Goal: Task Accomplishment & Management: Use online tool/utility

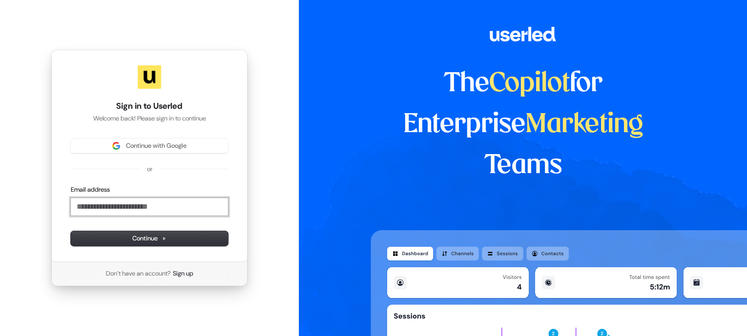
click at [132, 202] on input "Email address" at bounding box center [149, 207] width 157 height 18
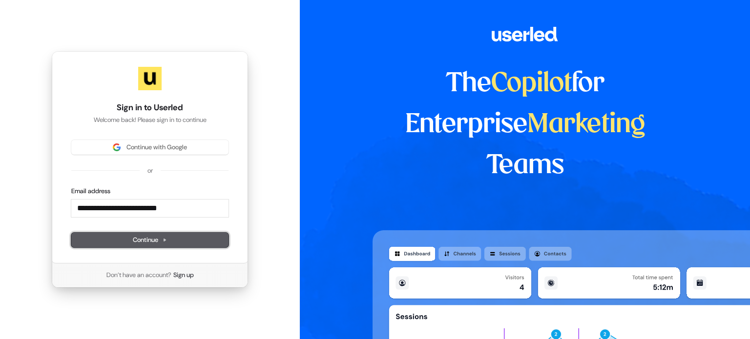
click at [112, 244] on button "Continue" at bounding box center [149, 240] width 157 height 15
type input "**********"
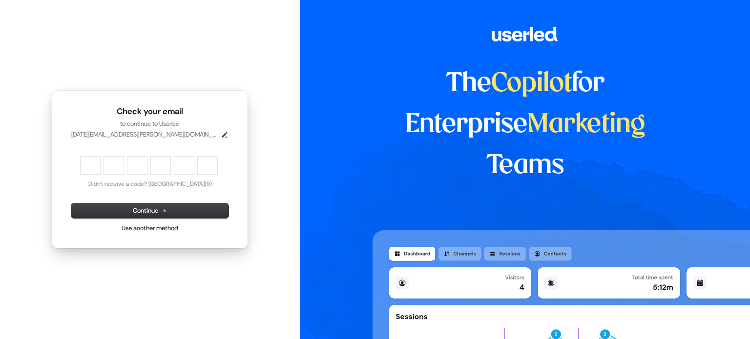
type input "******"
type input "*"
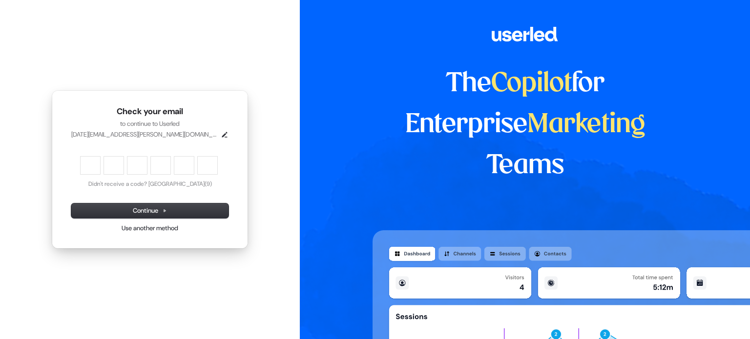
type input "*"
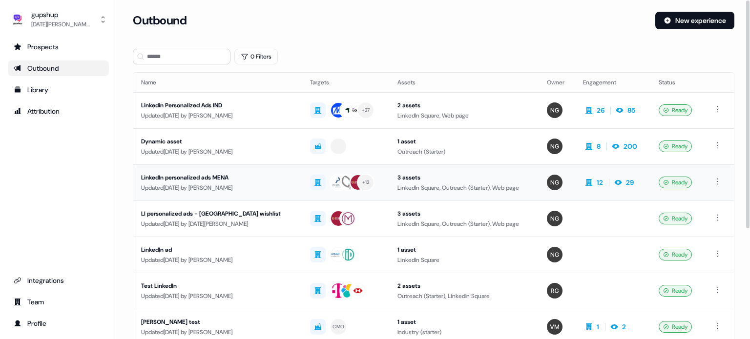
click at [213, 177] on div "LinkedIn personalized ads MENA" at bounding box center [217, 178] width 153 height 10
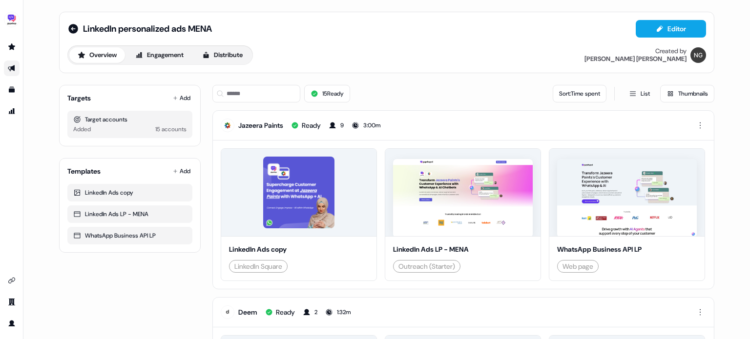
click at [247, 46] on div "Overview Engagement Distribute" at bounding box center [160, 55] width 186 height 20
click at [237, 54] on button "Distribute" at bounding box center [222, 55] width 57 height 16
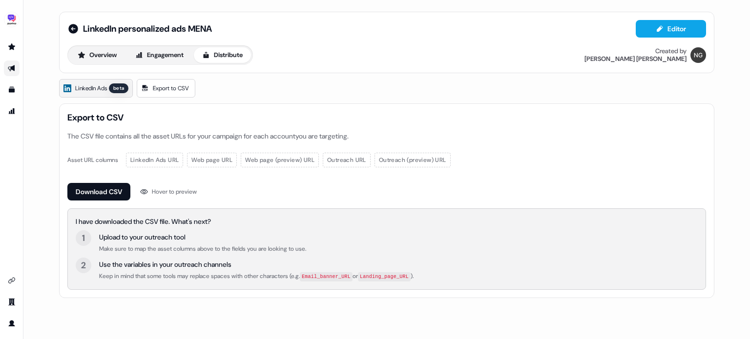
click at [91, 91] on span "LinkedIn Ads" at bounding box center [91, 88] width 32 height 10
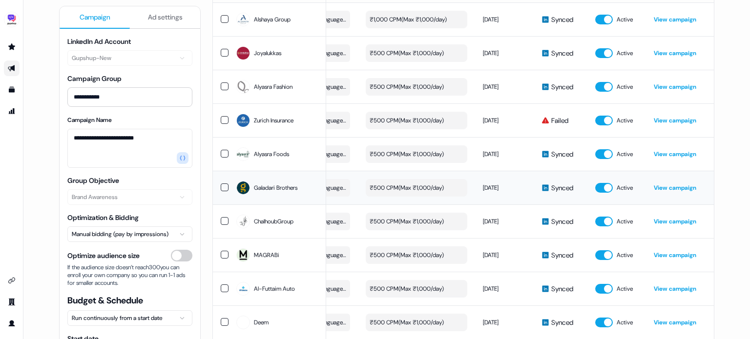
scroll to position [151, 0]
click at [669, 189] on link "View campaign" at bounding box center [675, 187] width 42 height 8
